Goal: Task Accomplishment & Management: Complete application form

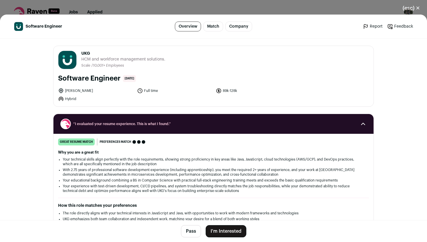
click at [412, 12] on button "(esc) ✕" at bounding box center [411, 8] width 31 height 13
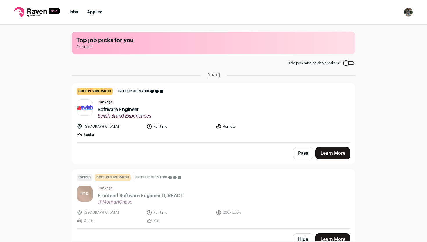
click at [74, 12] on link "Jobs" at bounding box center [73, 12] width 9 height 4
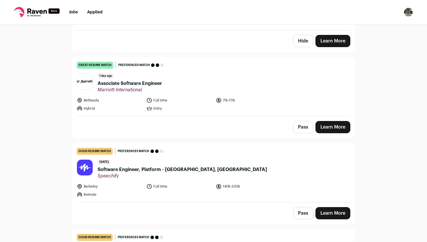
scroll to position [200, 0]
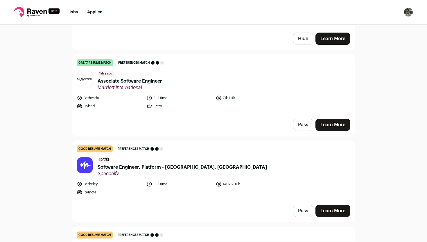
click at [323, 126] on link "Learn More" at bounding box center [332, 125] width 35 height 12
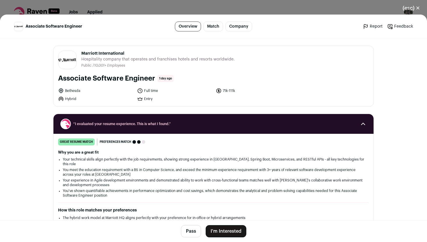
click at [225, 229] on button "I'm Interested" at bounding box center [226, 231] width 41 height 12
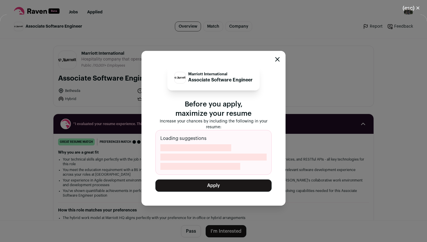
click at [230, 184] on button "Apply" at bounding box center [213, 185] width 116 height 12
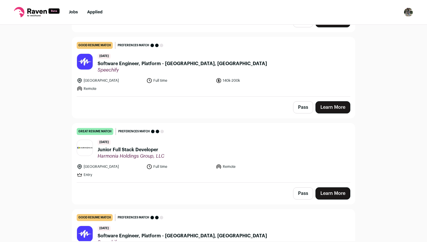
scroll to position [404, 0]
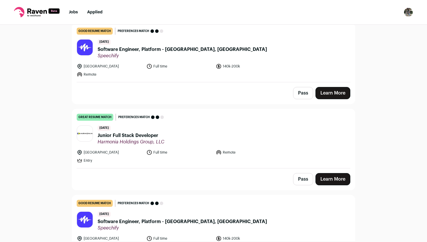
click at [155, 135] on span "Junior Full Stack Developer" at bounding box center [131, 135] width 67 height 7
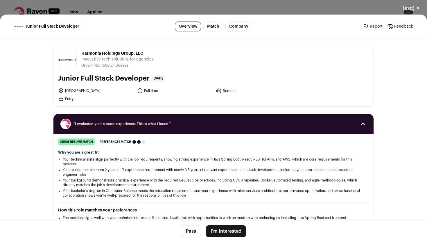
click at [238, 232] on button "I'm Interested" at bounding box center [226, 231] width 41 height 12
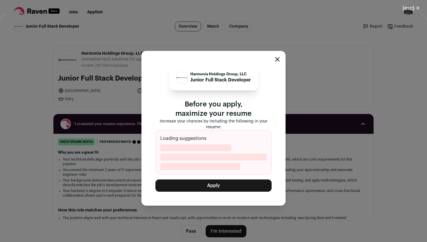
click at [249, 188] on button "Apply" at bounding box center [213, 185] width 116 height 12
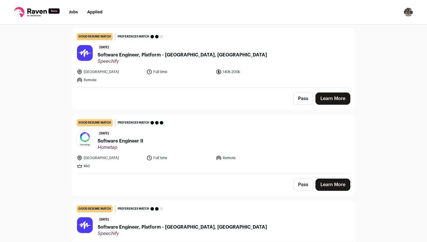
scroll to position [522, 0]
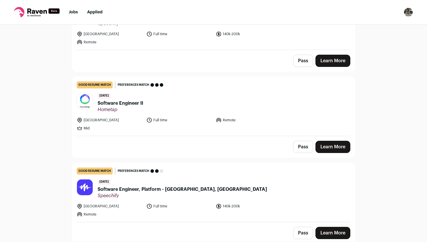
click at [333, 148] on link "Learn More" at bounding box center [332, 147] width 35 height 12
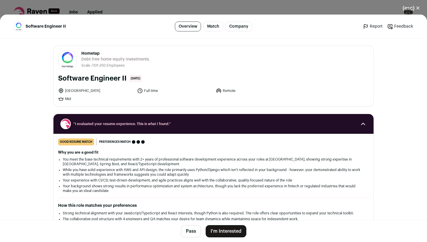
click at [226, 232] on button "I'm Interested" at bounding box center [226, 231] width 41 height 12
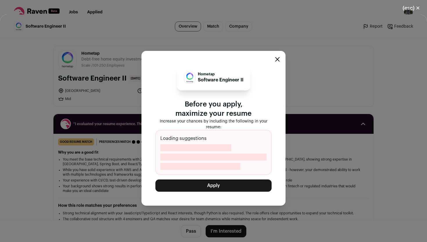
click at [228, 183] on button "Apply" at bounding box center [213, 185] width 116 height 12
